Goal: Task Accomplishment & Management: Use online tool/utility

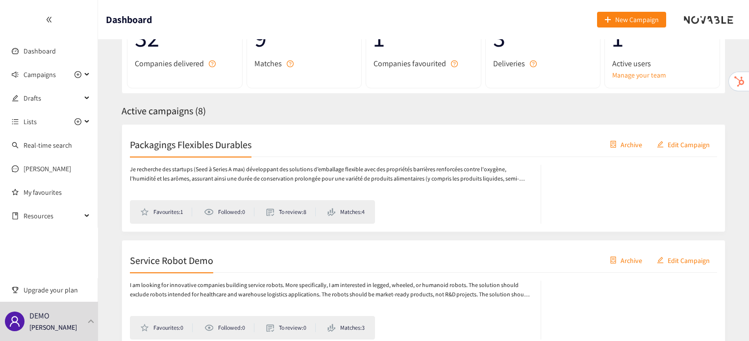
scroll to position [90, 0]
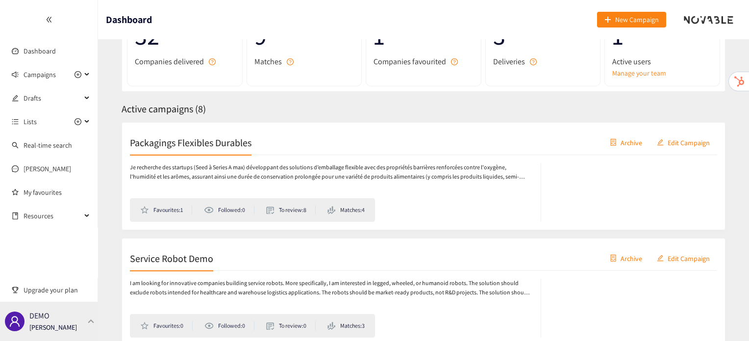
click at [80, 320] on div "DEMO [PERSON_NAME]" at bounding box center [49, 320] width 98 height 39
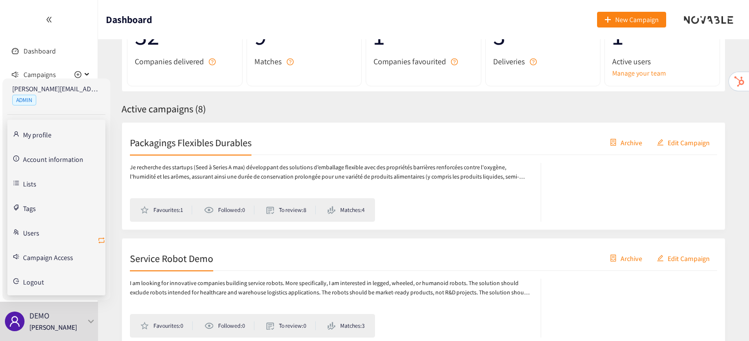
click at [104, 236] on icon "retweet" at bounding box center [102, 240] width 8 height 8
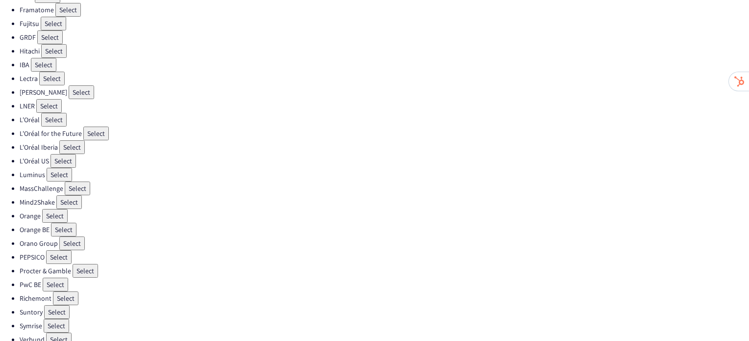
scroll to position [290, 0]
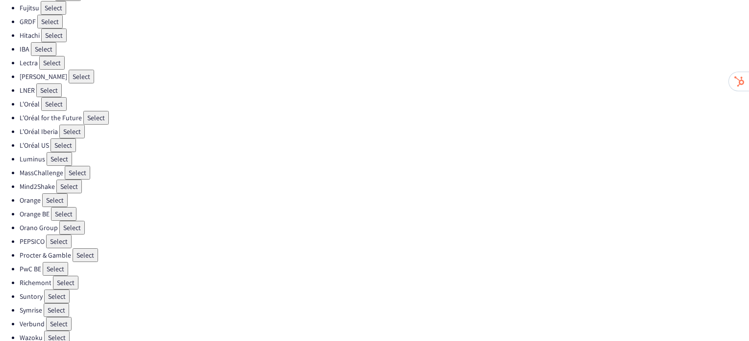
click at [57, 234] on button "Select" at bounding box center [58, 241] width 25 height 14
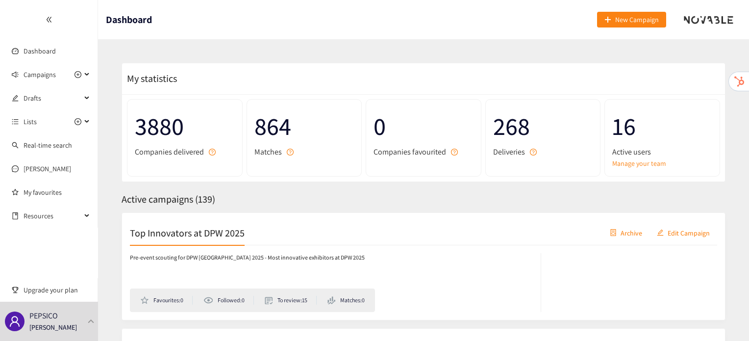
scroll to position [145, 0]
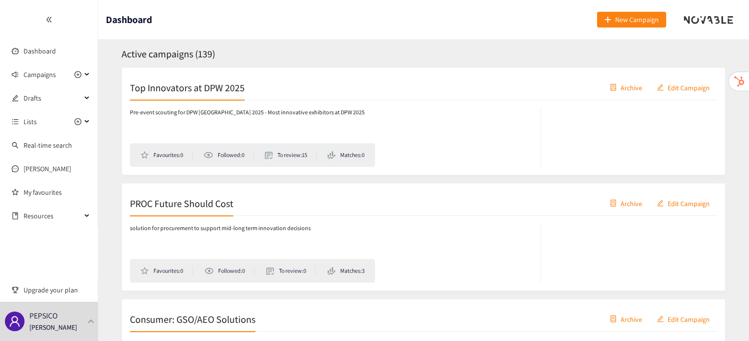
click at [225, 209] on div "PROC Future Should Cost Archive Edit Campaign" at bounding box center [423, 203] width 587 height 25
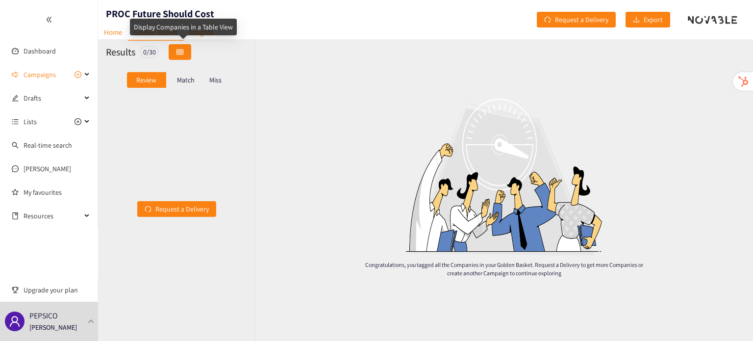
click at [180, 47] on button "button" at bounding box center [180, 52] width 23 height 16
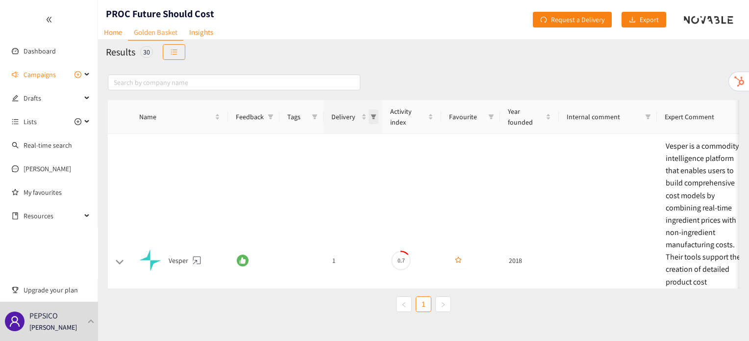
click at [377, 120] on span "Delivery" at bounding box center [374, 116] width 10 height 15
click at [343, 178] on span "2" at bounding box center [330, 175] width 85 height 11
checkbox input "true"
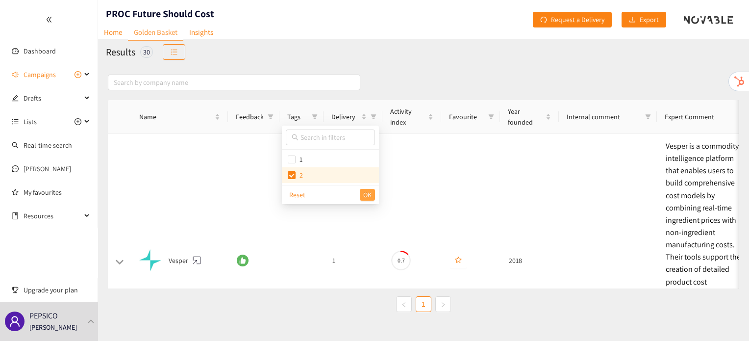
click at [367, 192] on span "OK" at bounding box center [367, 194] width 8 height 11
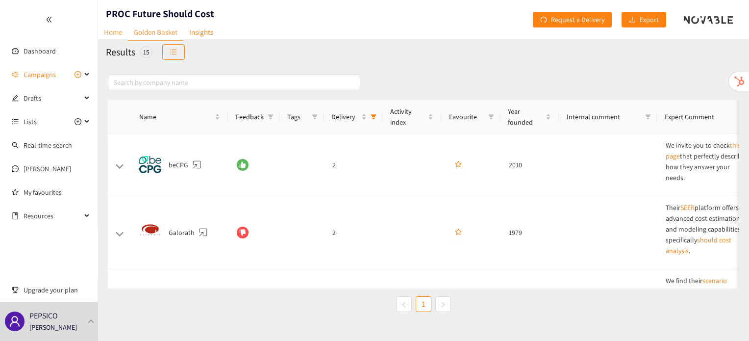
click at [118, 31] on link "Home" at bounding box center [113, 32] width 30 height 15
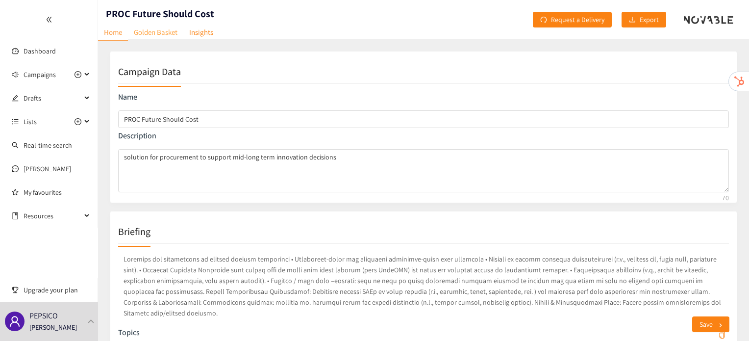
click at [162, 33] on link "Golden Basket" at bounding box center [155, 32] width 55 height 15
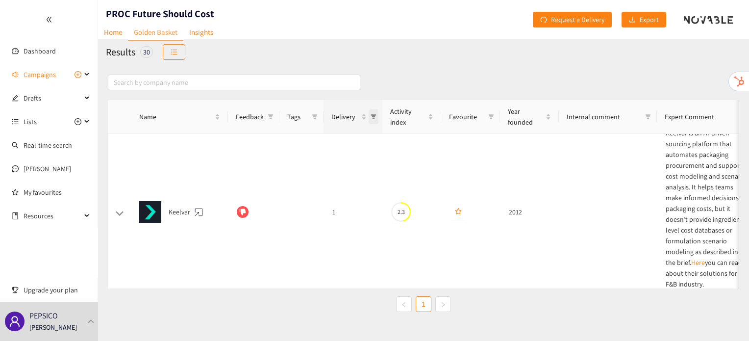
click at [371, 118] on icon "filter" at bounding box center [374, 117] width 6 height 6
